Goal: Information Seeking & Learning: Understand process/instructions

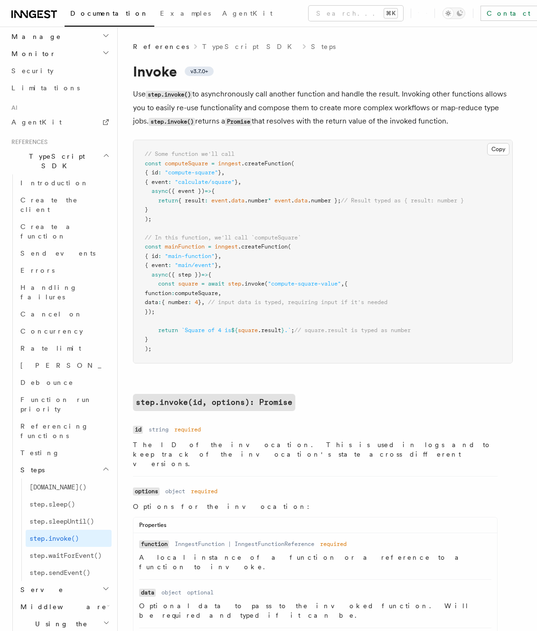
scroll to position [520, 0]
click at [76, 477] on link "[DOMAIN_NAME]()" at bounding box center [69, 485] width 86 height 17
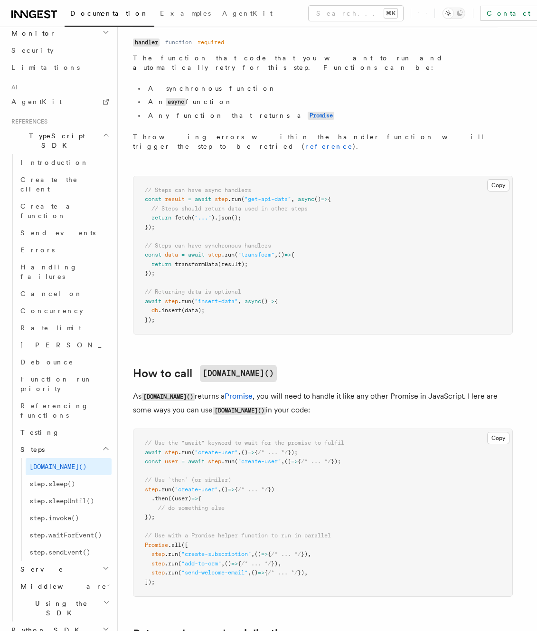
scroll to position [405, 0]
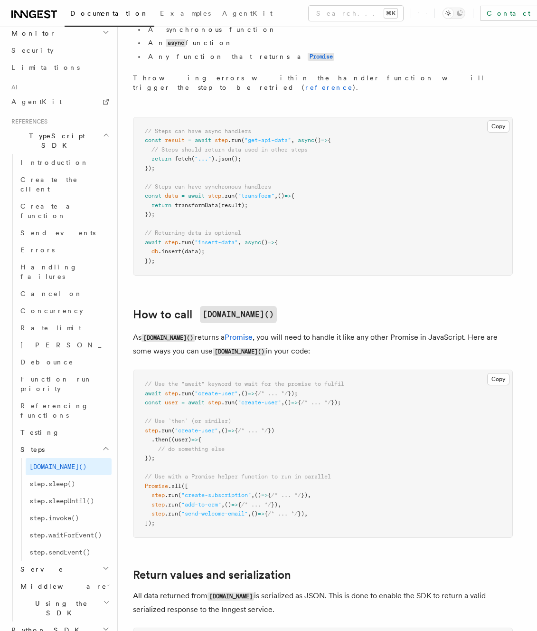
click at [312, 262] on article "References TypeScript SDK Steps Run Use step.run() to run synchronous or asynch…" at bounding box center [327, 310] width 389 height 1347
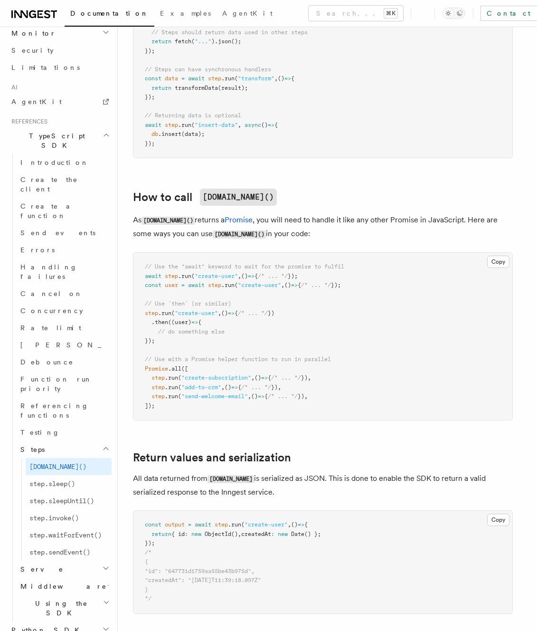
scroll to position [577, 0]
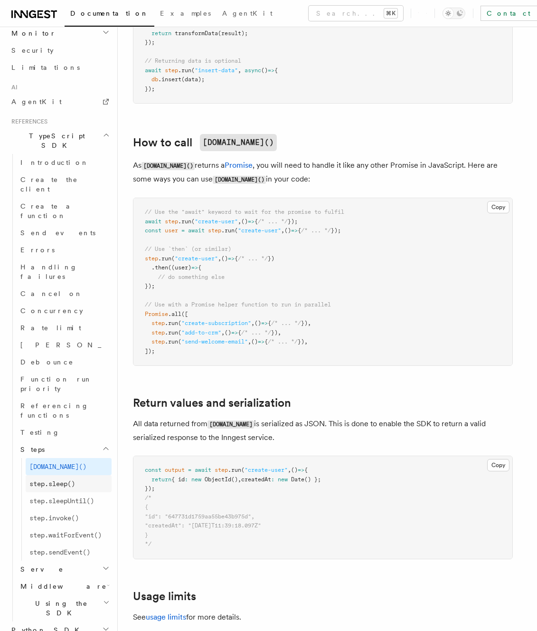
click at [65, 475] on link "step.sleep()" at bounding box center [69, 483] width 86 height 17
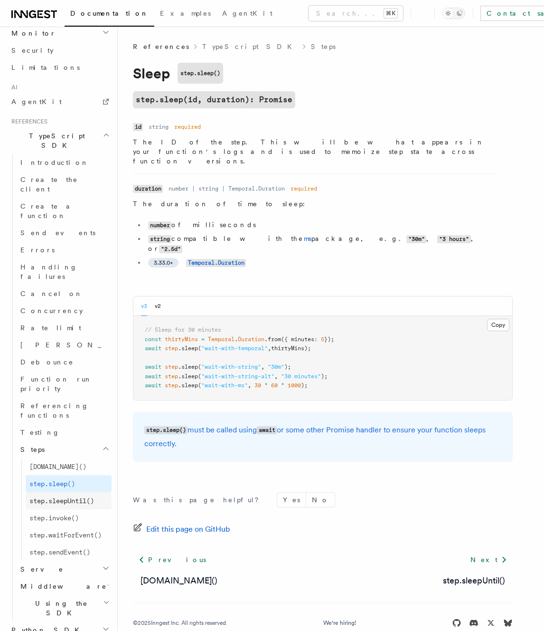
click at [77, 492] on link "step.sleepUntil()" at bounding box center [69, 500] width 86 height 17
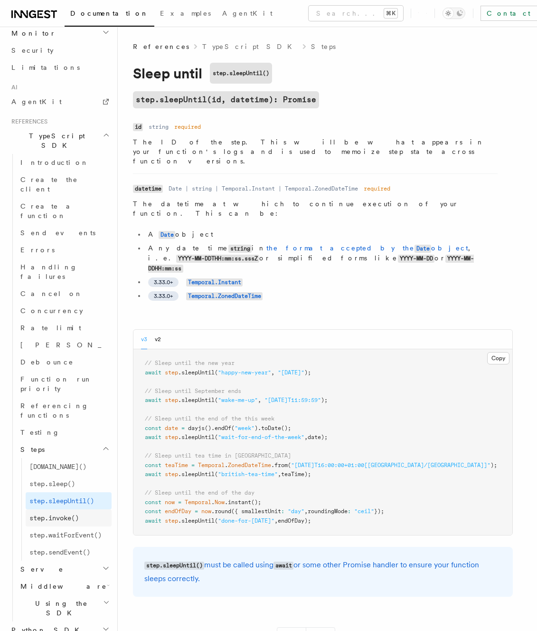
click at [76, 514] on span "step.invoke()" at bounding box center [53, 518] width 49 height 8
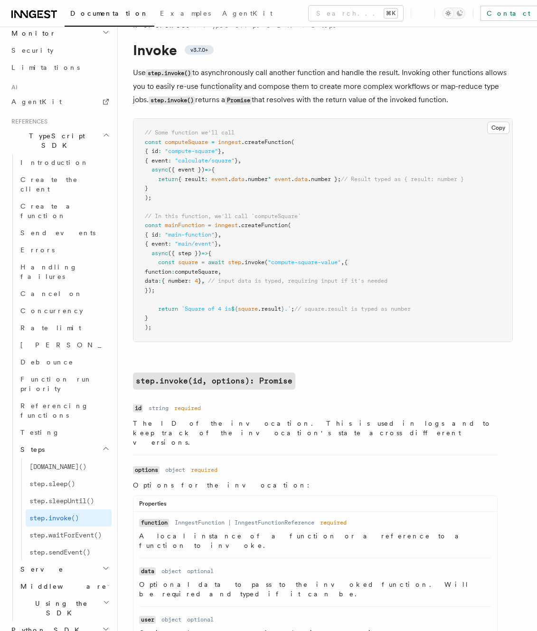
scroll to position [22, 0]
click at [83, 548] on span "step.sendEvent()" at bounding box center [59, 552] width 61 height 8
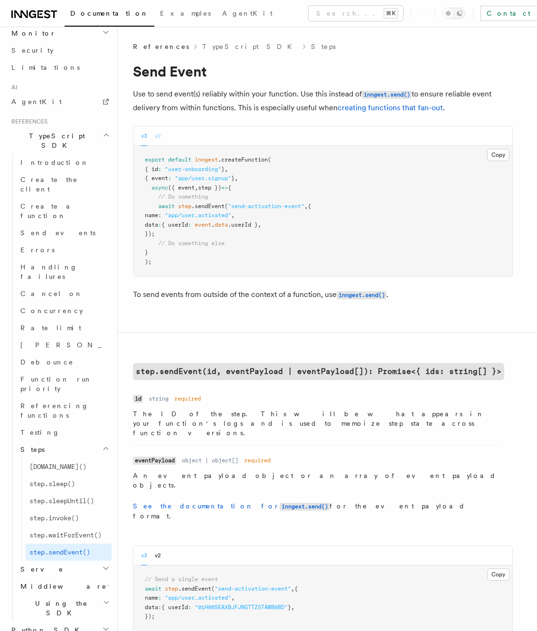
click at [159, 140] on button "v2" at bounding box center [158, 135] width 6 height 19
click at [139, 141] on div "v3 v2" at bounding box center [322, 135] width 379 height 19
click at [142, 137] on button "v3" at bounding box center [144, 135] width 6 height 19
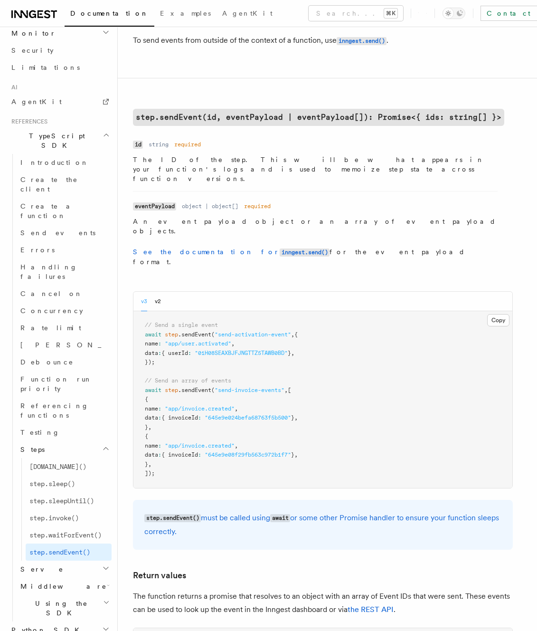
scroll to position [22, 0]
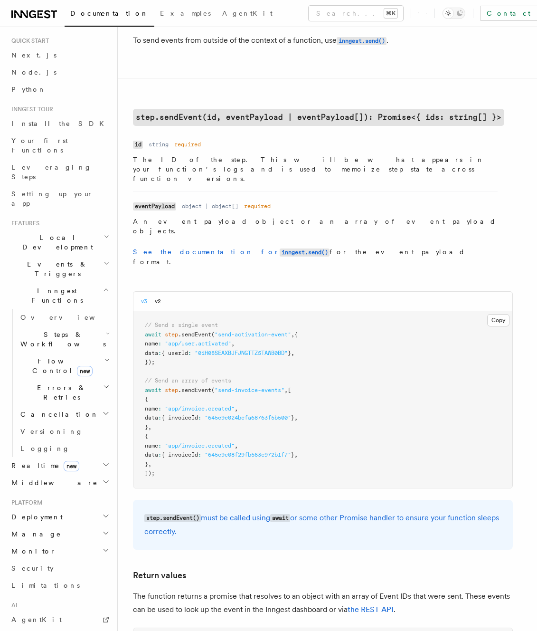
click at [73, 406] on h2 "Cancellation" at bounding box center [64, 414] width 95 height 17
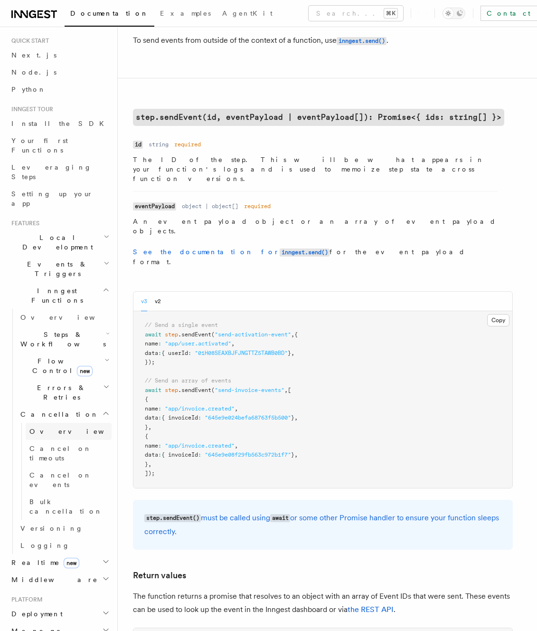
click at [68, 423] on link "Overview" at bounding box center [69, 431] width 86 height 17
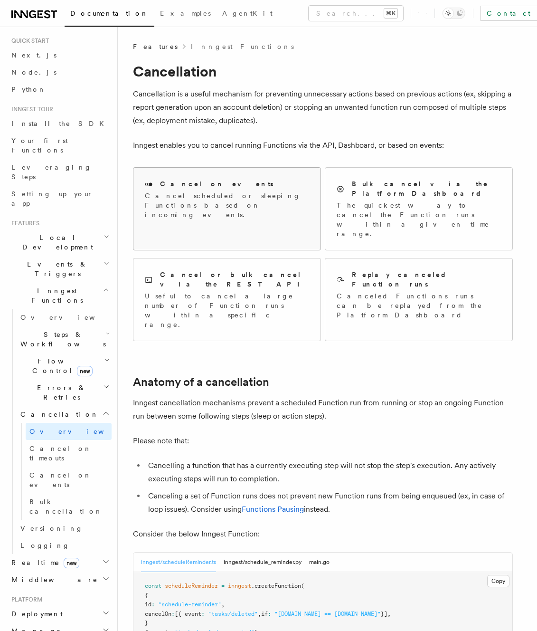
click at [218, 189] on div "Cancel on events Cancel scheduled or sleeping Functions based on incoming event…" at bounding box center [227, 199] width 164 height 40
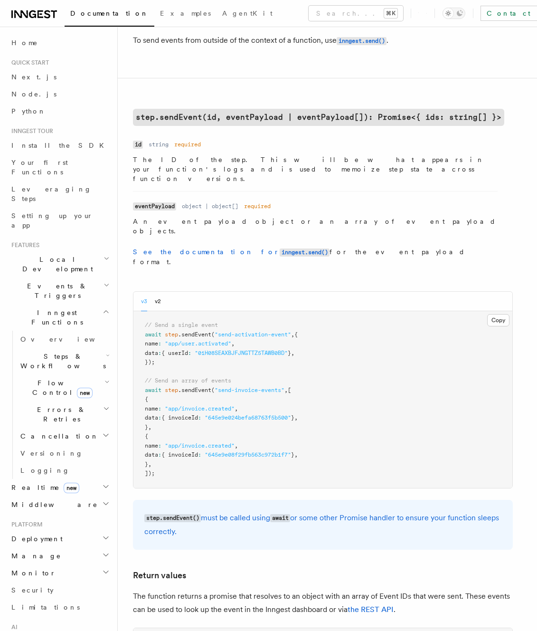
scroll to position [398, 0]
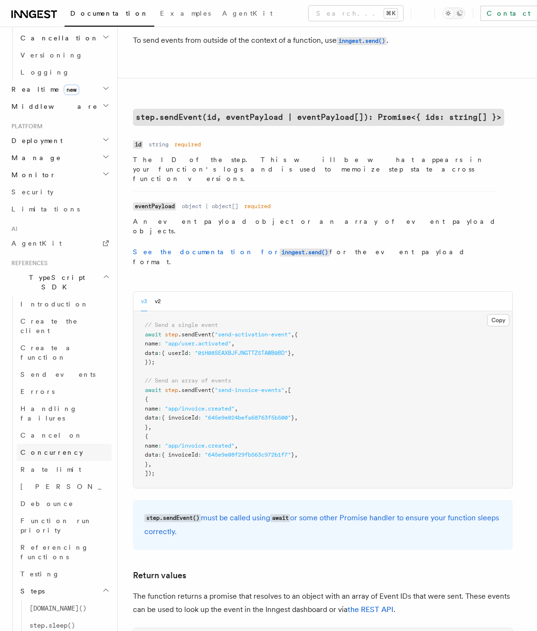
click at [64, 444] on link "Concurrency" at bounding box center [64, 452] width 95 height 17
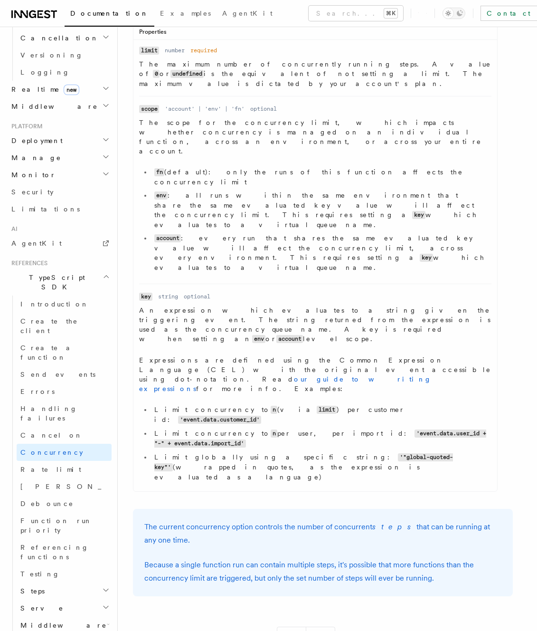
scroll to position [437, 0]
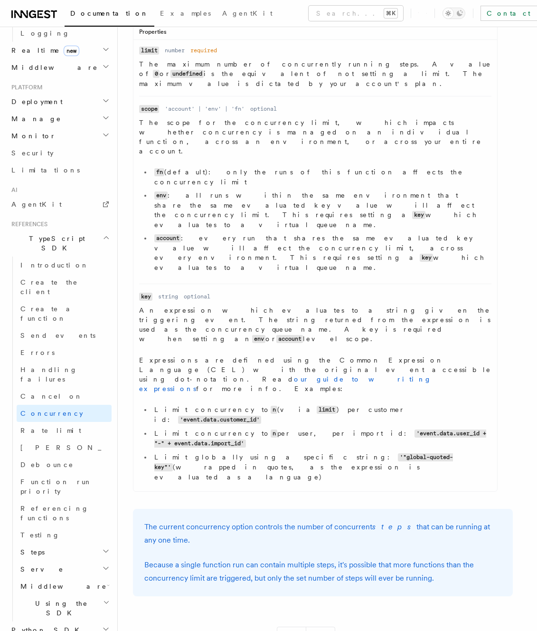
click at [80, 543] on h2 "Steps" at bounding box center [64, 551] width 95 height 17
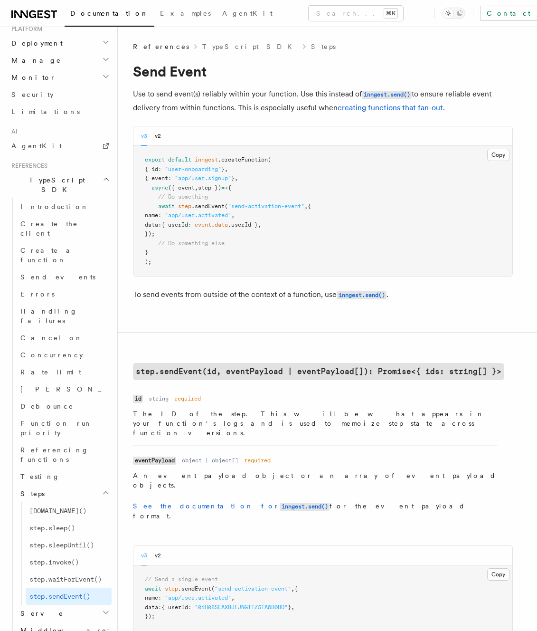
scroll to position [480, 0]
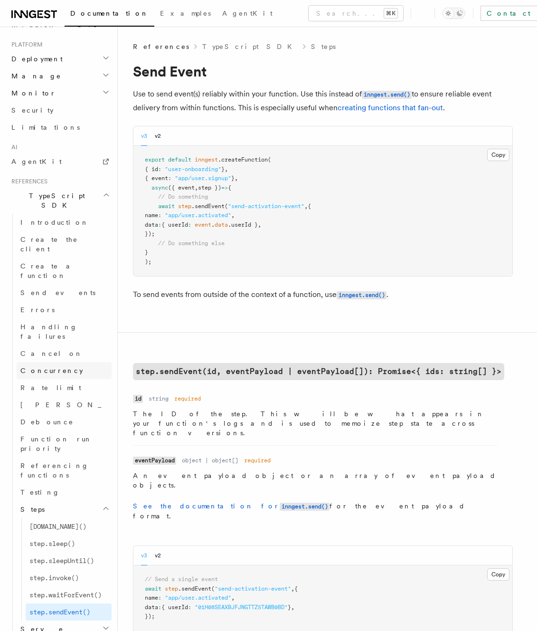
click at [44, 367] on span "Concurrency" at bounding box center [51, 371] width 63 height 8
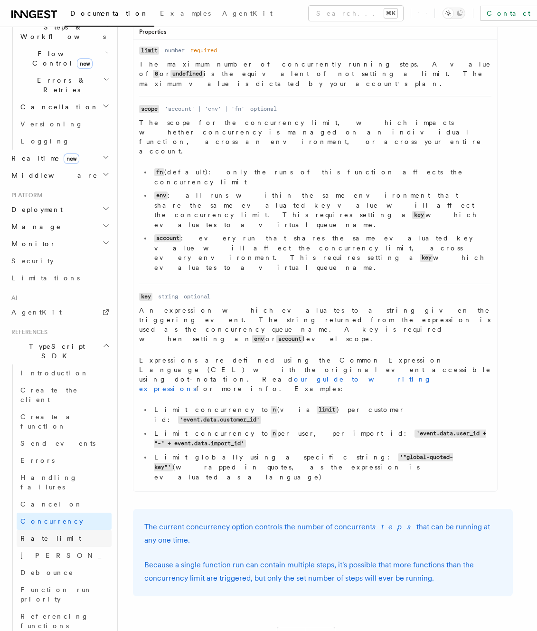
scroll to position [437, 0]
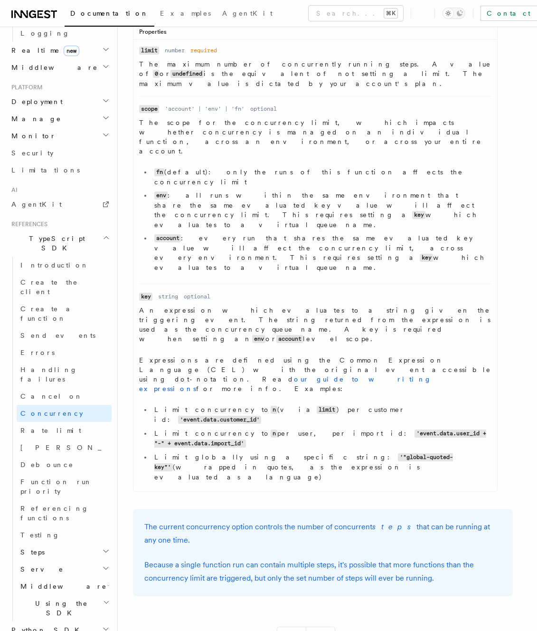
click at [83, 543] on h2 "Steps" at bounding box center [64, 551] width 95 height 17
click at [75, 560] on link "[DOMAIN_NAME]()" at bounding box center [69, 568] width 86 height 17
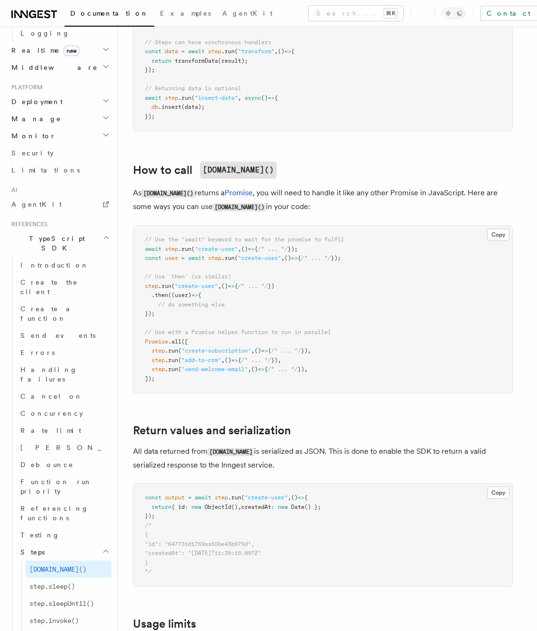
scroll to position [550, 0]
click at [72, 630] on span "step.waitForEvent()" at bounding box center [65, 638] width 72 height 8
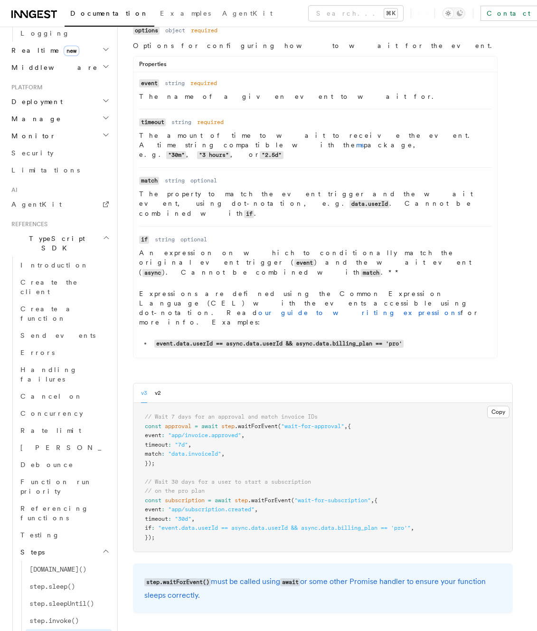
scroll to position [177, 0]
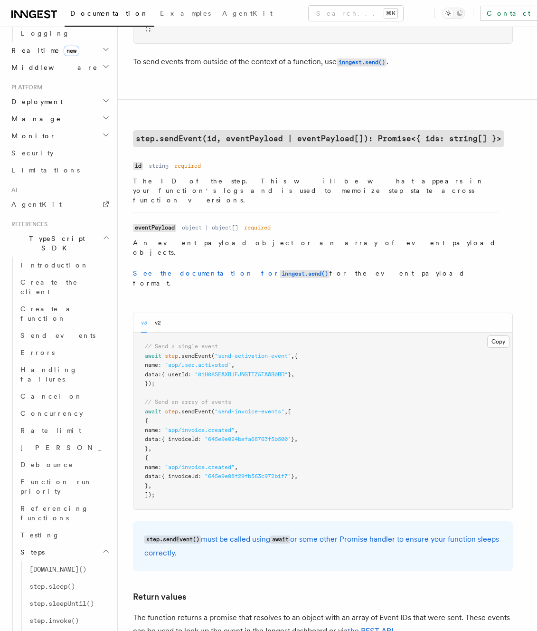
scroll to position [228, 0]
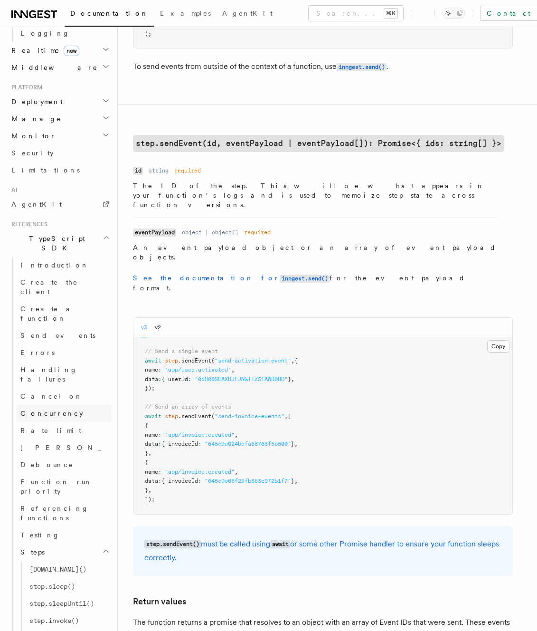
click at [39, 409] on span "Concurrency" at bounding box center [51, 413] width 63 height 8
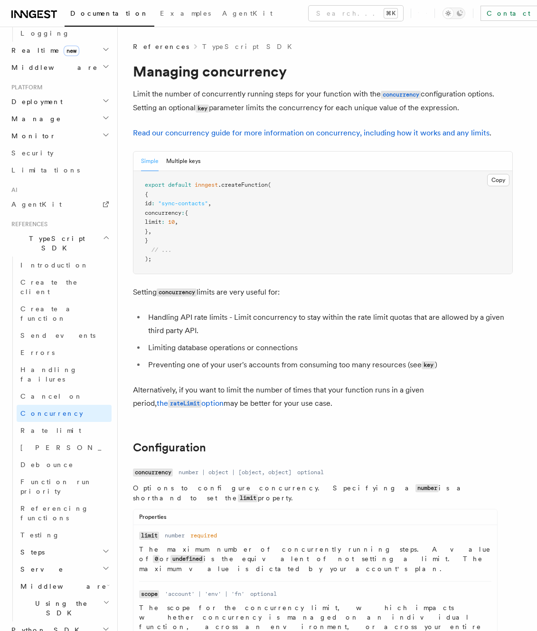
click at [479, 108] on p "Limit the number of concurrently running steps for your function with the concu…" at bounding box center [323, 101] width 380 height 28
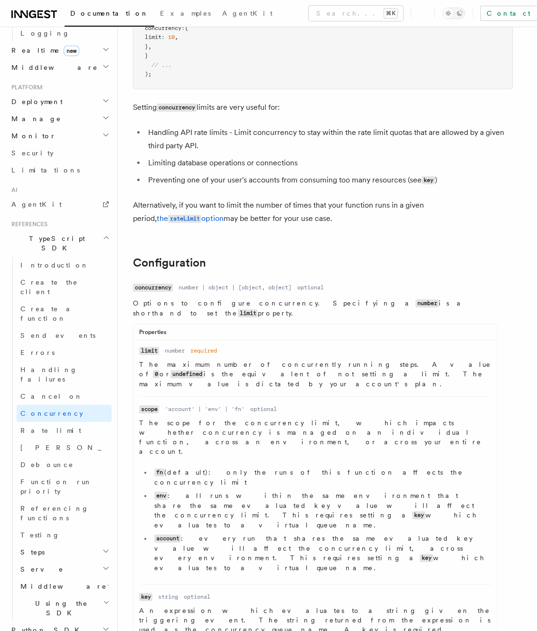
scroll to position [92, 0]
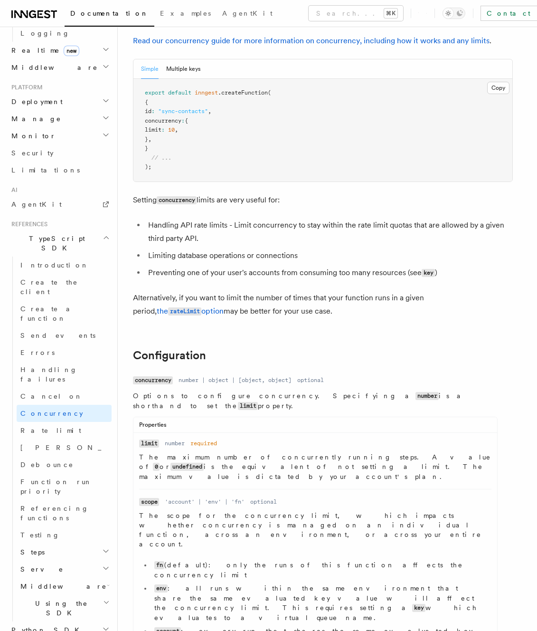
click at [77, 543] on h2 "Steps" at bounding box center [64, 551] width 95 height 17
click at [66, 616] on span "step.invoke()" at bounding box center [53, 620] width 49 height 8
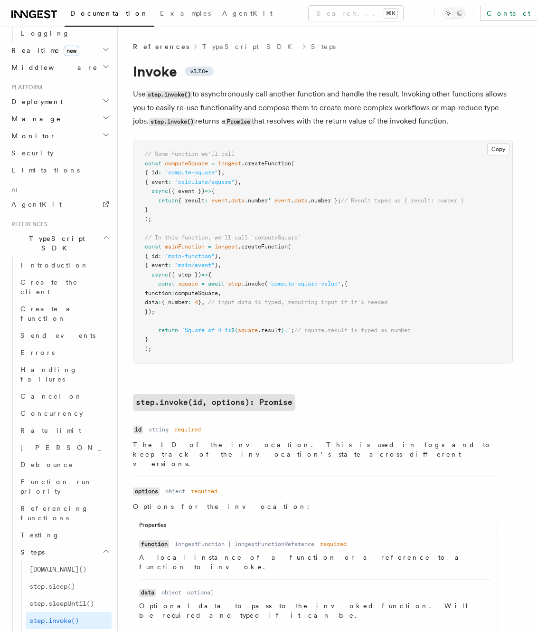
scroll to position [437, 0]
click at [365, 402] on h2 "step.invoke(id, options): Promise" at bounding box center [323, 402] width 380 height 17
click at [262, 284] on span ".invoke" at bounding box center [252, 283] width 23 height 7
